Goal: Transaction & Acquisition: Purchase product/service

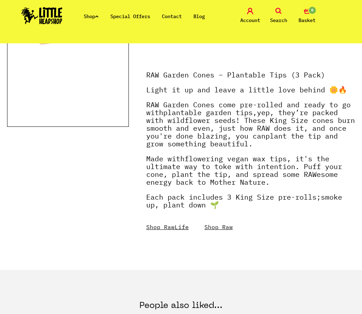
scroll to position [183, 0]
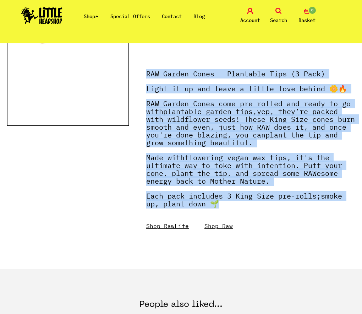
drag, startPoint x: 148, startPoint y: 74, endPoint x: 296, endPoint y: 221, distance: 208.2
click at [296, 221] on div "RAW Garden Cones – Plantable Tips (3 Pack) Light it up and leave a little love …" at bounding box center [250, 146] width 209 height 167
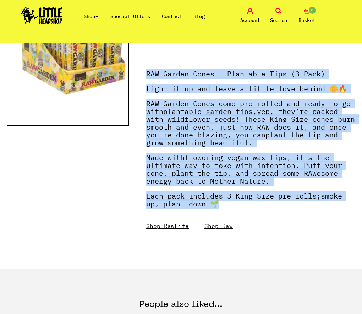
copy div "RAW Garden Cones – Plantable Tips (3 Pack) Light it up and leave a little love …"
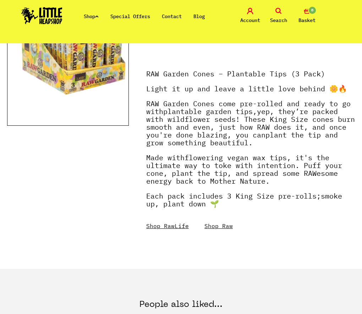
click at [104, 194] on div at bounding box center [68, 85] width 122 height 309
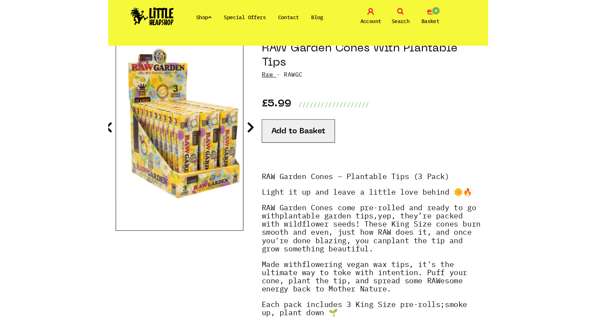
scroll to position [0, 0]
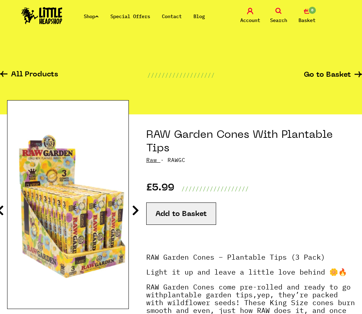
click at [105, 222] on img at bounding box center [67, 204] width 121 height 151
click at [134, 210] on icon at bounding box center [135, 209] width 7 height 11
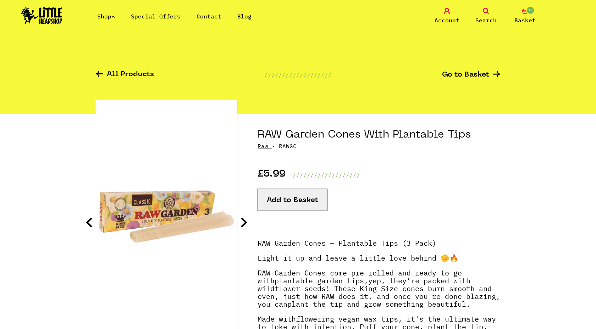
click at [244, 224] on icon at bounding box center [244, 222] width 7 height 11
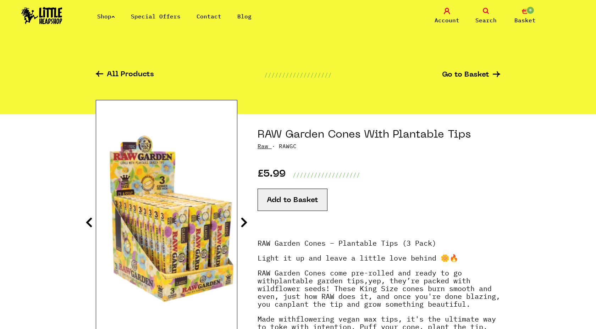
click at [244, 224] on icon at bounding box center [244, 222] width 7 height 11
